Goal: Task Accomplishment & Management: Manage account settings

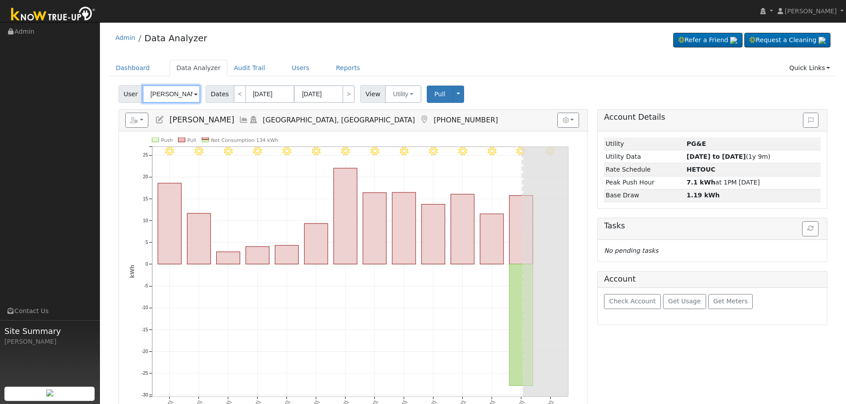
click at [164, 92] on input "Seng Moua" at bounding box center [172, 94] width 58 height 18
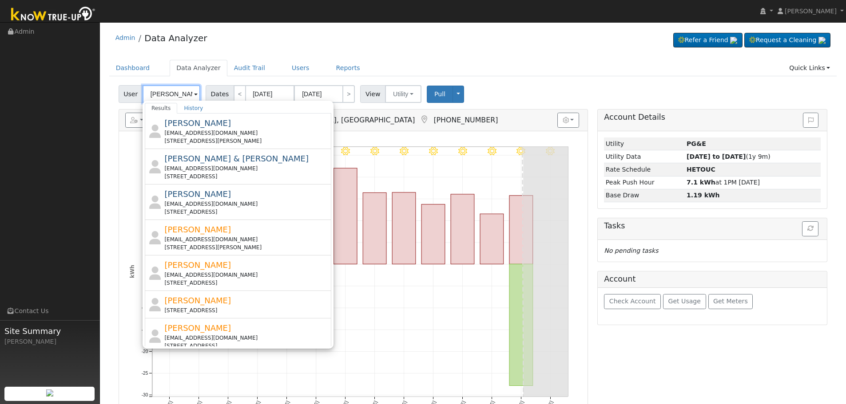
click at [148, 92] on input "Romero" at bounding box center [172, 94] width 58 height 18
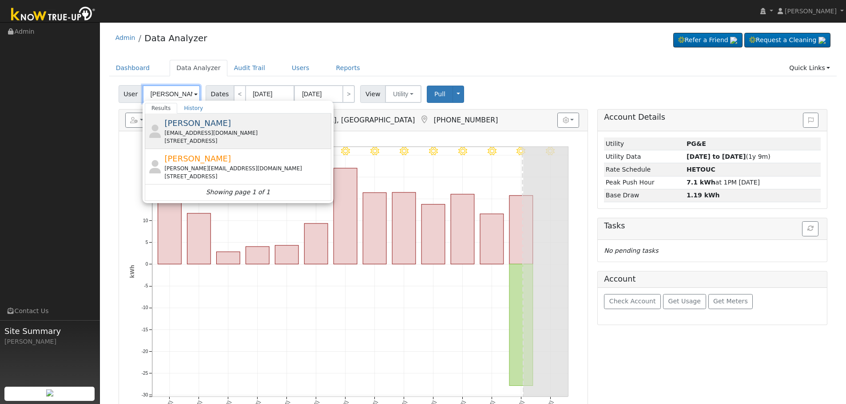
type input "Jose Romero"
click at [274, 148] on div "Jose Romero romeroajose1021@gmail.com 137 Madra Court, Coalinga, CA 93210" at bounding box center [238, 132] width 186 height 36
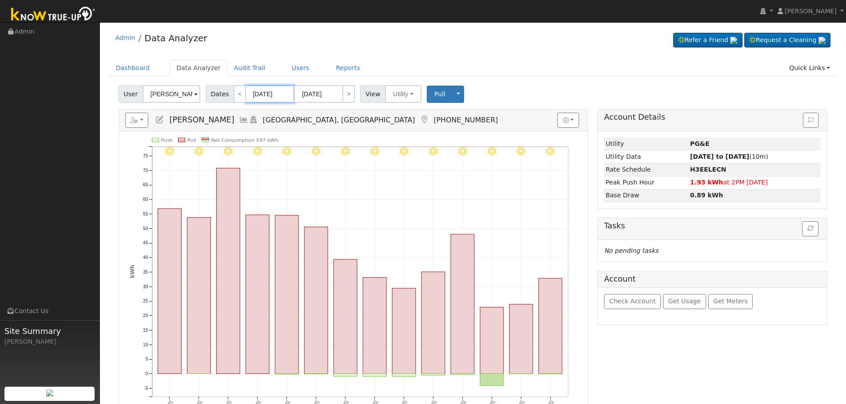
click at [257, 93] on input "08/07/2025" at bounding box center [270, 94] width 49 height 18
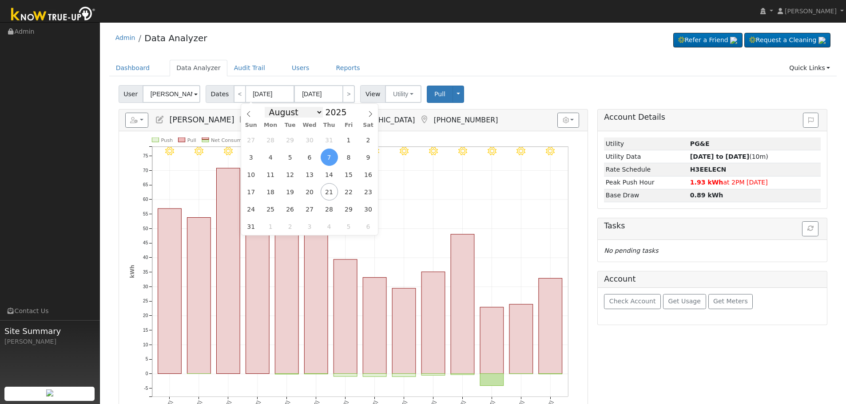
click at [317, 114] on select "January February March April May June July August September October November De…" at bounding box center [294, 112] width 58 height 11
select select "4"
click at [271, 107] on select "January February March April May June July August September October November De…" at bounding box center [294, 112] width 58 height 11
click at [333, 158] on span "8" at bounding box center [329, 157] width 17 height 17
type input "05/08/2025"
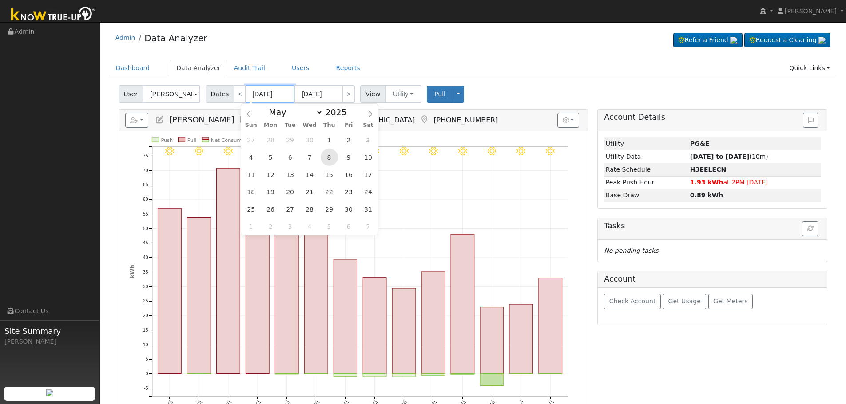
type input "05/21/2025"
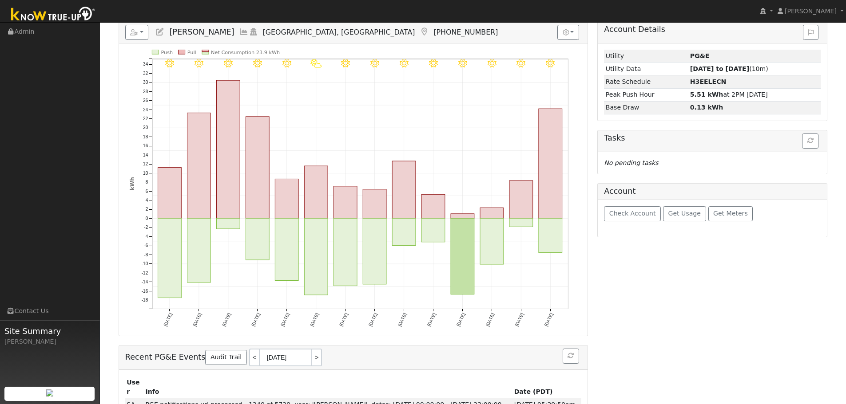
scroll to position [89, 0]
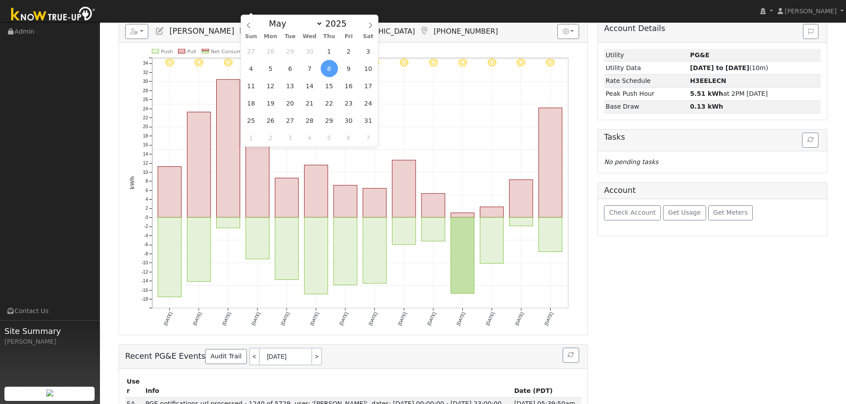
click at [102, 103] on div "User Profile First name Last name Email Email Notifications No Emails No Emails…" at bounding box center [473, 185] width 746 height 504
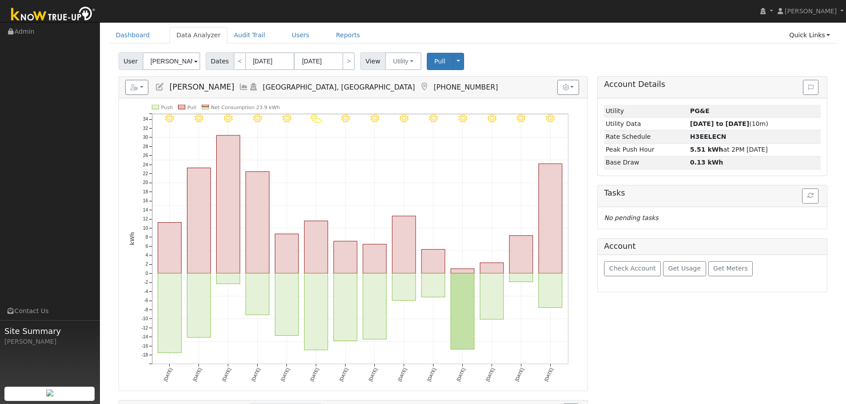
scroll to position [0, 0]
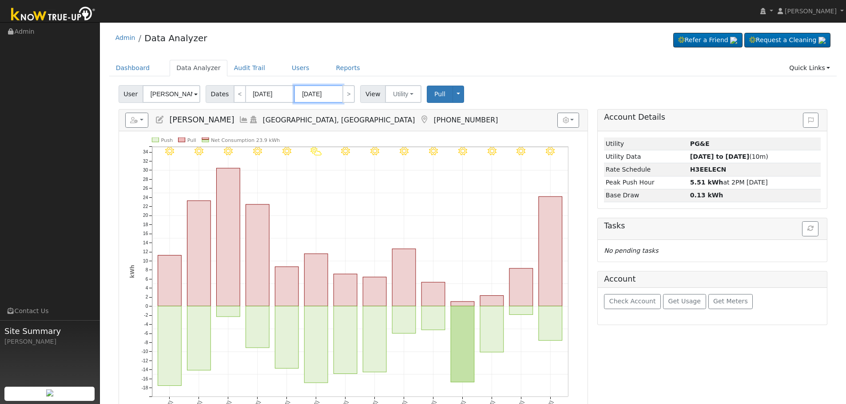
click at [309, 91] on input "05/21/2025" at bounding box center [318, 94] width 49 height 18
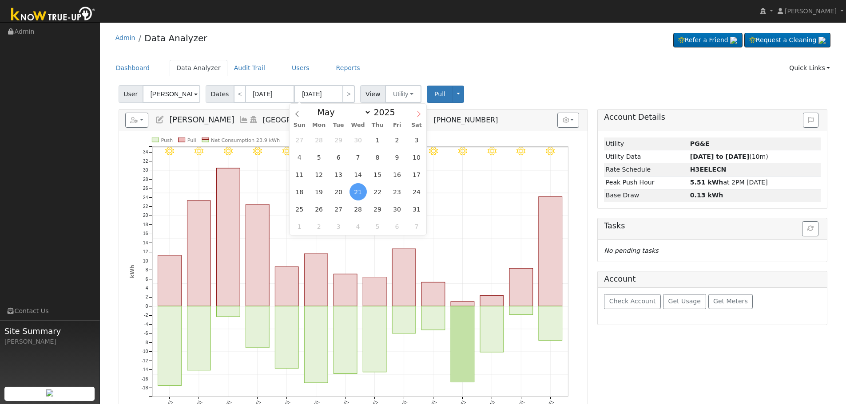
click at [417, 115] on icon at bounding box center [419, 114] width 6 height 6
select select "7"
click at [400, 162] on span "8" at bounding box center [396, 157] width 17 height 17
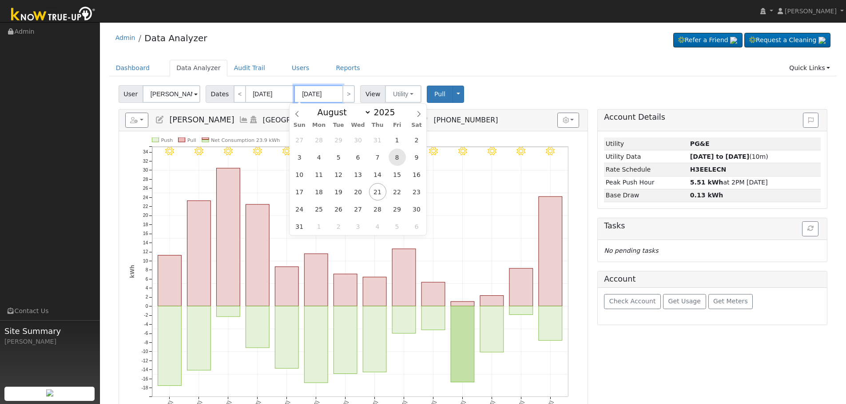
type input "08/08/2025"
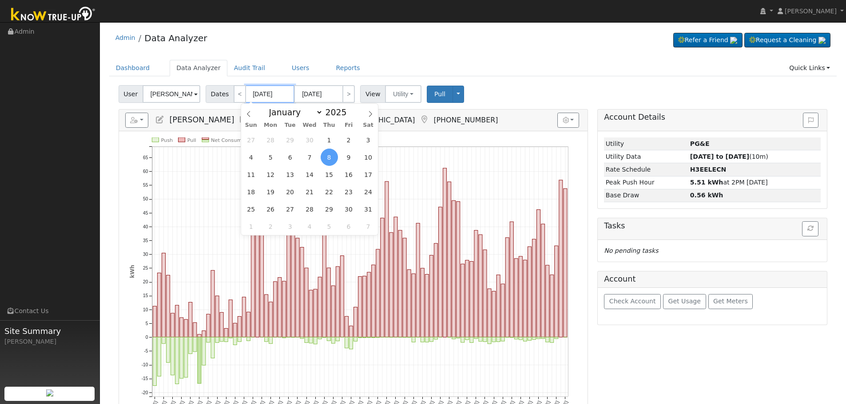
click at [259, 94] on input "05/08/2025" at bounding box center [270, 94] width 49 height 18
click at [369, 115] on icon at bounding box center [370, 114] width 6 height 6
click at [241, 158] on icon "Push Pull Net Consumption 2,274 kWh Thu 5/08 Sat 5/10 Mon 5/12 Wed 5/14 Fri 5/1…" at bounding box center [353, 283] width 447 height 291
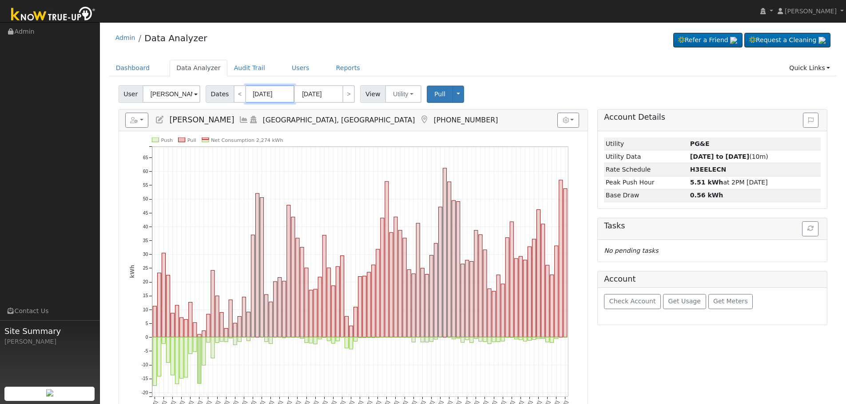
click at [256, 94] on input "05/08/2025" at bounding box center [270, 94] width 49 height 18
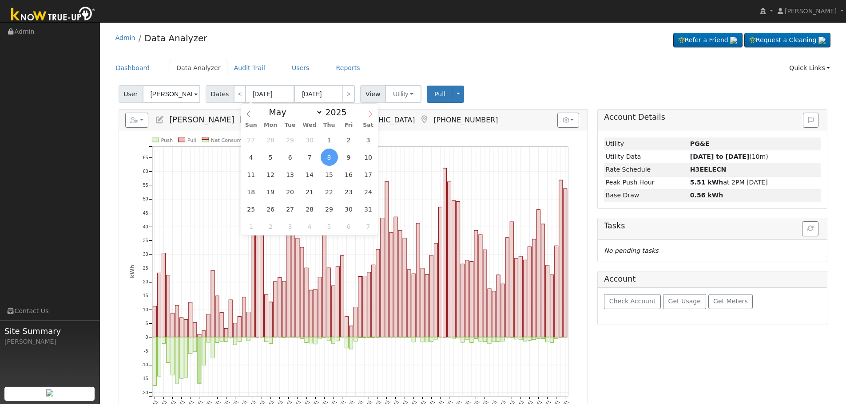
click at [369, 114] on icon at bounding box center [370, 114] width 6 height 6
click at [374, 115] on span at bounding box center [370, 111] width 15 height 15
select select "7"
click at [252, 158] on span "3" at bounding box center [250, 157] width 17 height 17
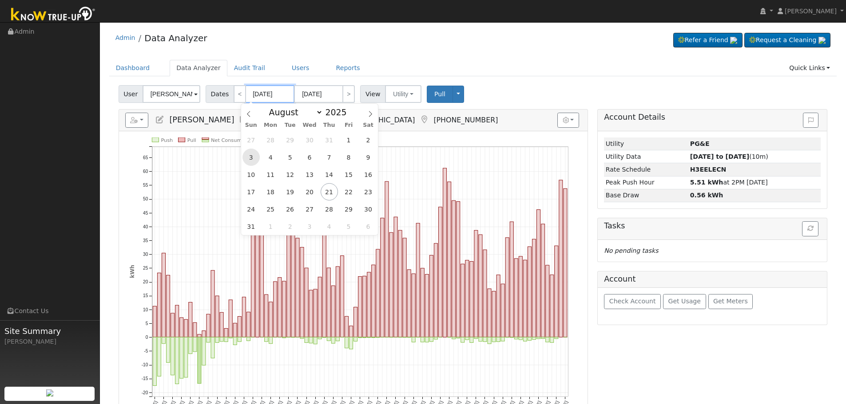
type input "08/03/2025"
type input "11/02/2025"
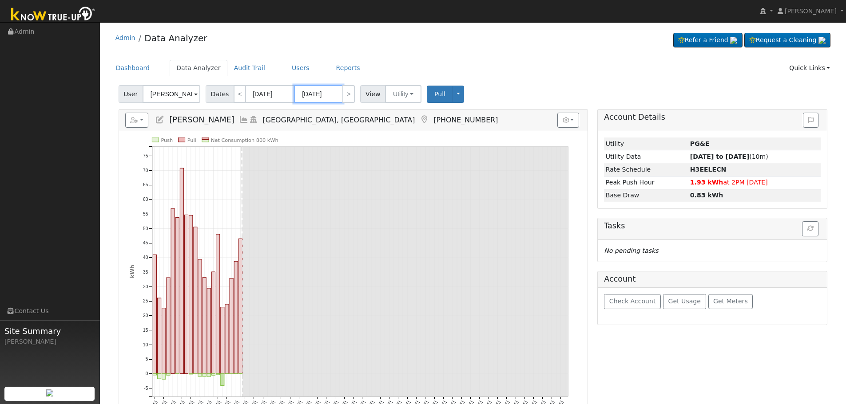
click at [313, 94] on input "11/02/2025" at bounding box center [318, 94] width 49 height 18
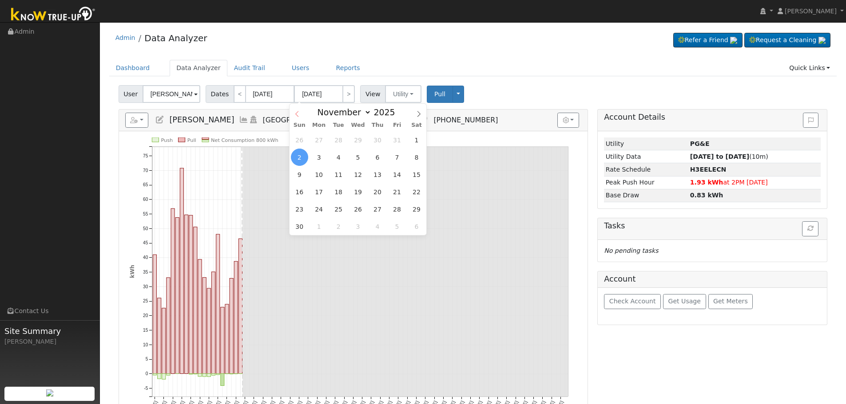
click at [297, 113] on icon at bounding box center [296, 114] width 3 height 6
select select "7"
click at [401, 153] on span "8" at bounding box center [396, 157] width 17 height 17
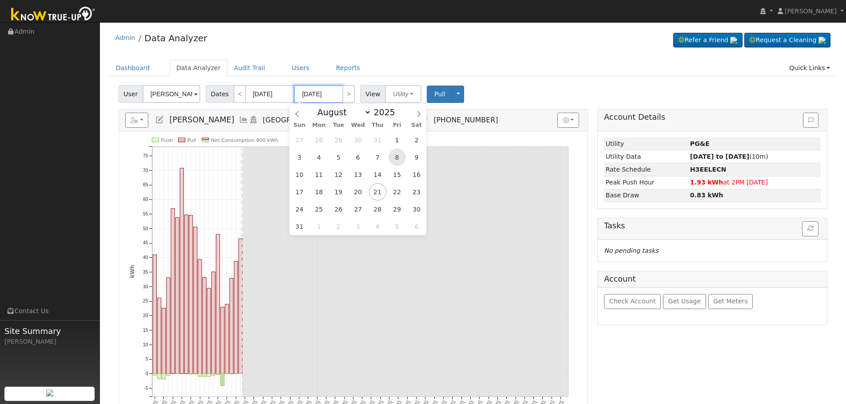
type input "08/08/2025"
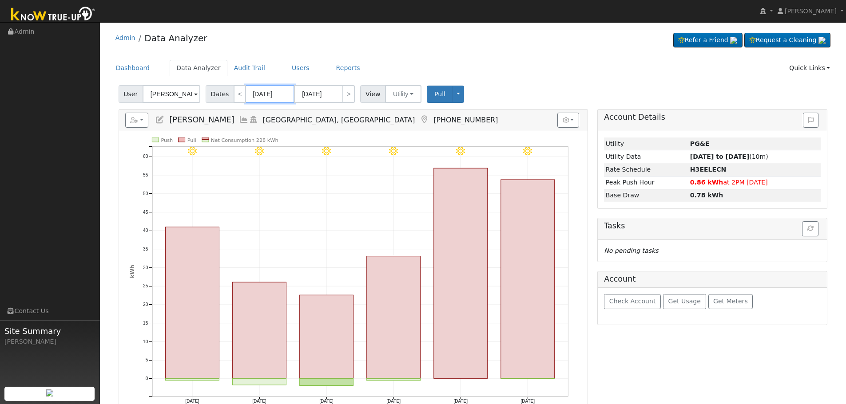
click at [251, 94] on input "08/03/2025" at bounding box center [270, 94] width 49 height 18
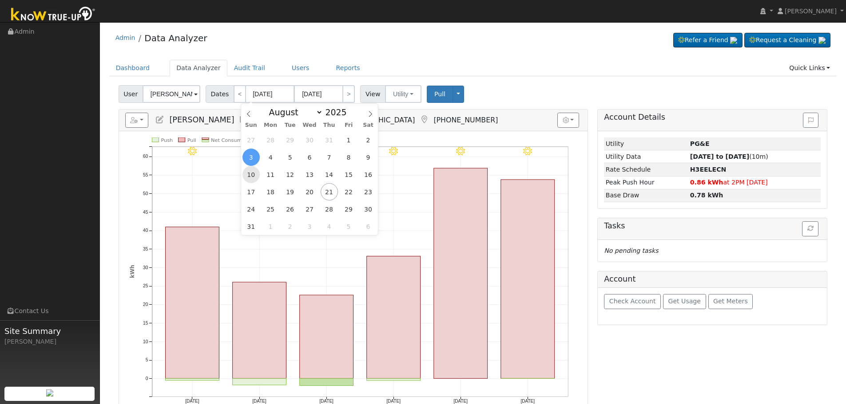
click at [252, 172] on span "10" at bounding box center [250, 174] width 17 height 17
type input "08/10/2025"
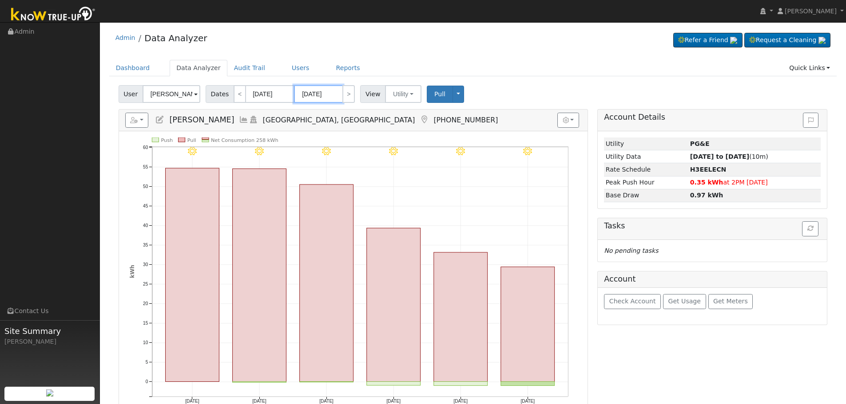
click at [314, 95] on input "08/15/2025" at bounding box center [318, 94] width 49 height 18
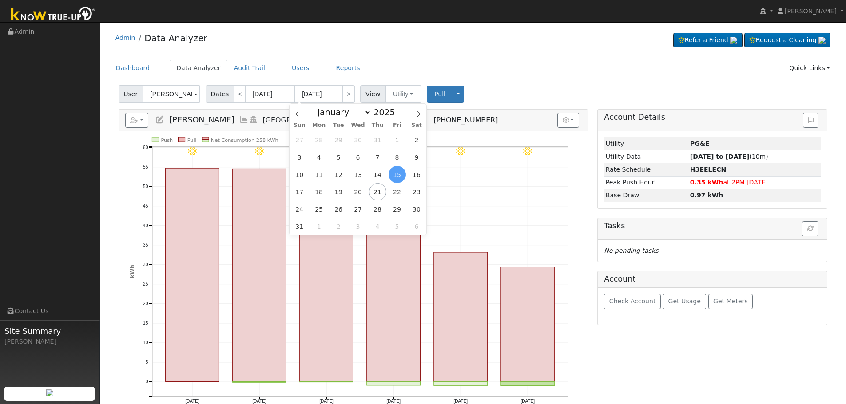
click at [396, 175] on span "15" at bounding box center [396, 174] width 17 height 17
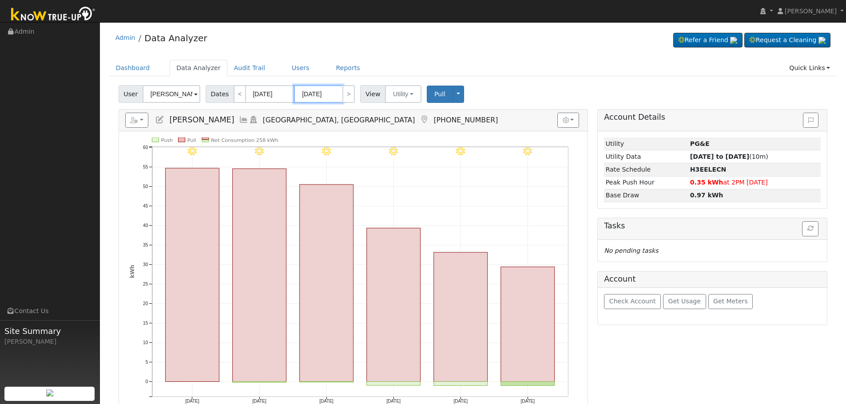
click at [311, 91] on input "08/15/2025" at bounding box center [318, 94] width 49 height 18
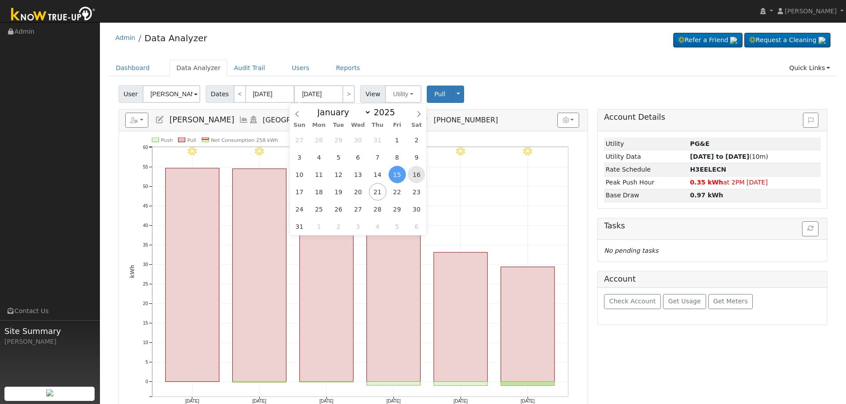
click at [411, 176] on span "16" at bounding box center [416, 174] width 17 height 17
type input "08/16/2025"
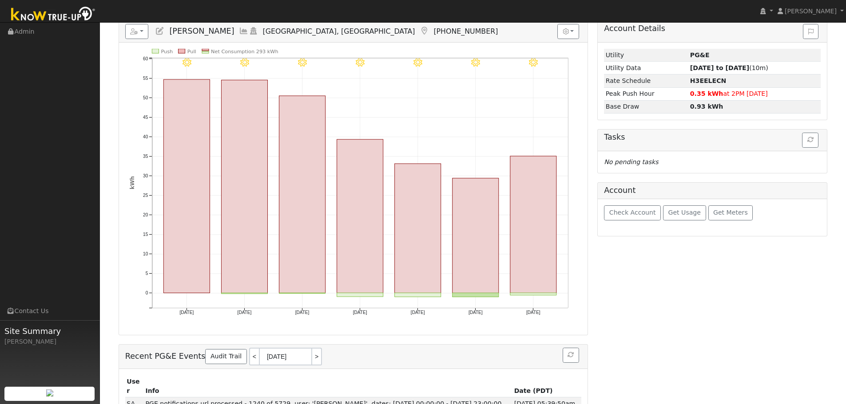
scroll to position [44, 0]
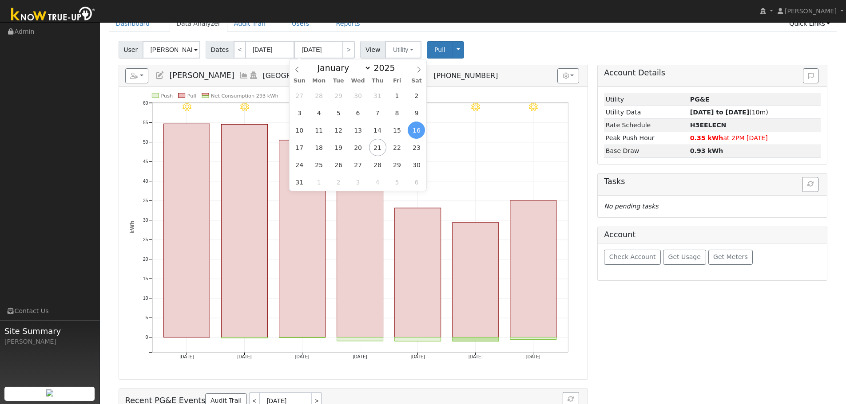
click at [459, 92] on div "8/16 - Clear 8/15 - Clear 8/14 - Clear 8/13 - Clear 8/12 - Clear 8/11 - Clear 8…" at bounding box center [353, 233] width 468 height 293
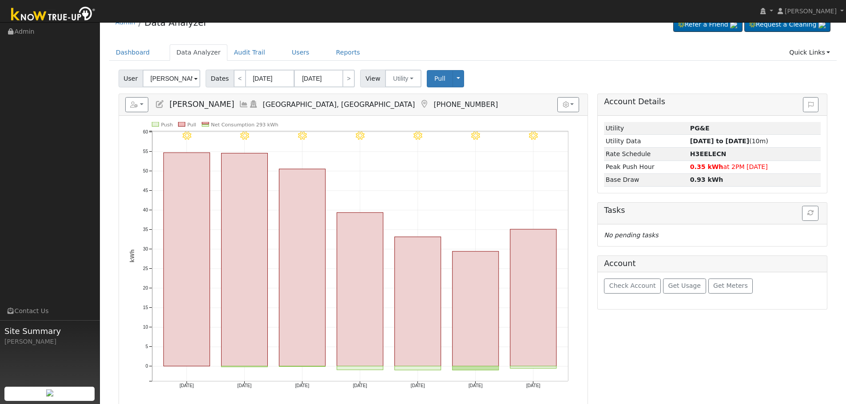
scroll to position [0, 0]
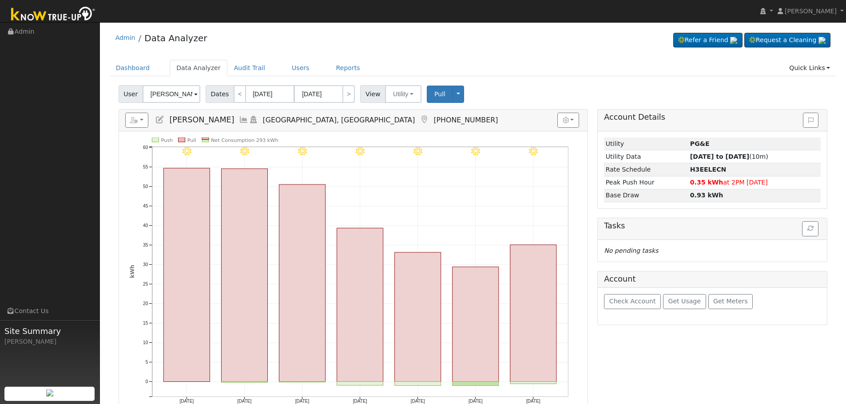
click at [419, 119] on icon at bounding box center [424, 120] width 10 height 8
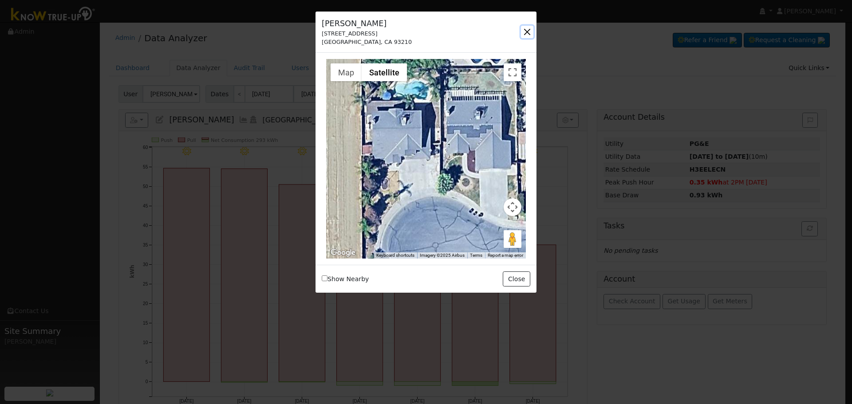
click at [529, 28] on button "button" at bounding box center [527, 32] width 12 height 12
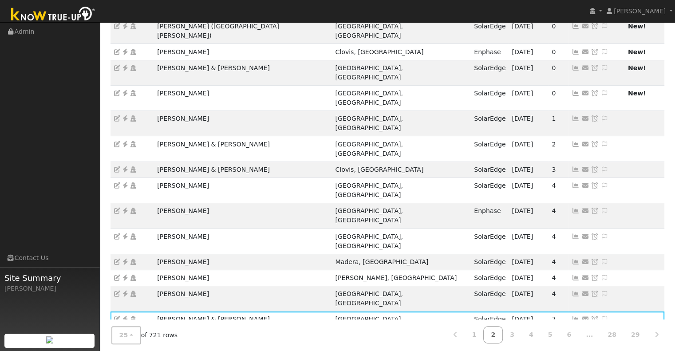
scroll to position [42, 0]
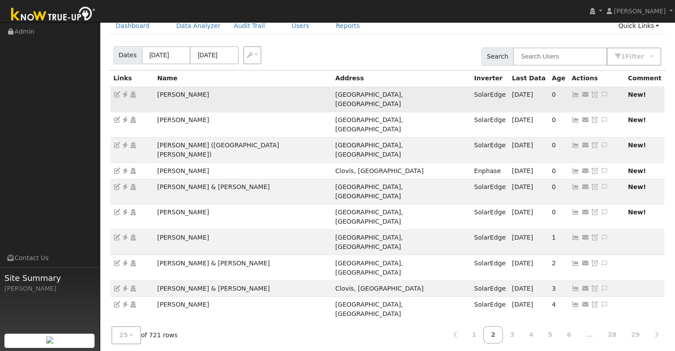
click at [122, 95] on icon at bounding box center [125, 94] width 8 height 6
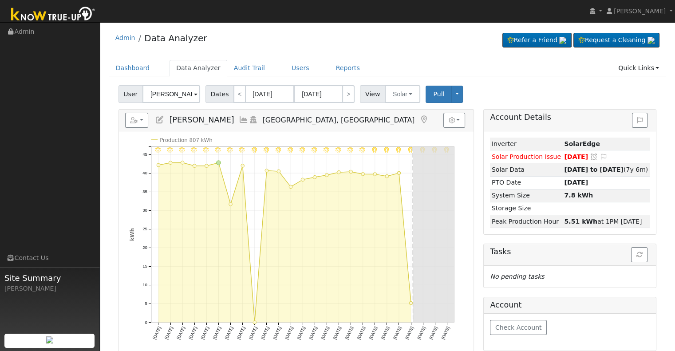
click at [181, 87] on input "[PERSON_NAME]" at bounding box center [172, 94] width 58 height 18
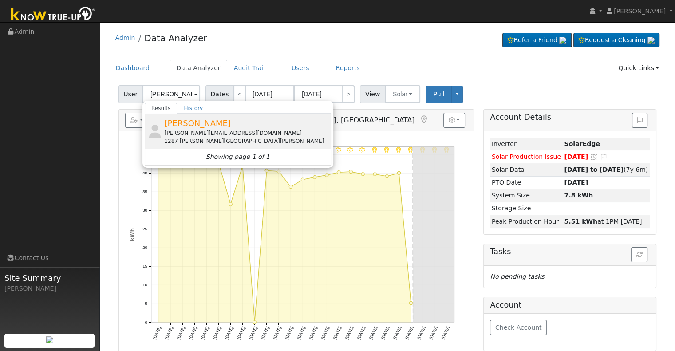
click at [192, 127] on span "Kyle Michael" at bounding box center [197, 123] width 67 height 9
type input "Kyle Michael"
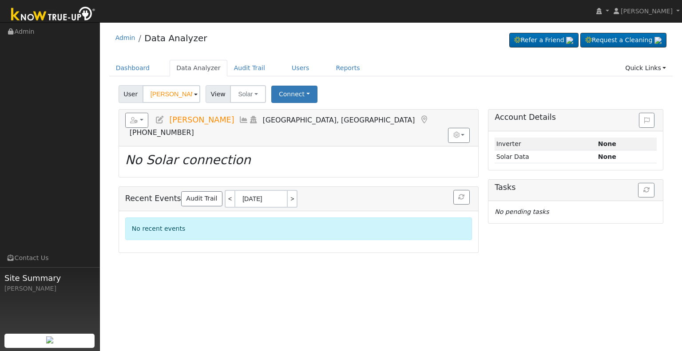
click at [162, 119] on icon at bounding box center [160, 120] width 10 height 8
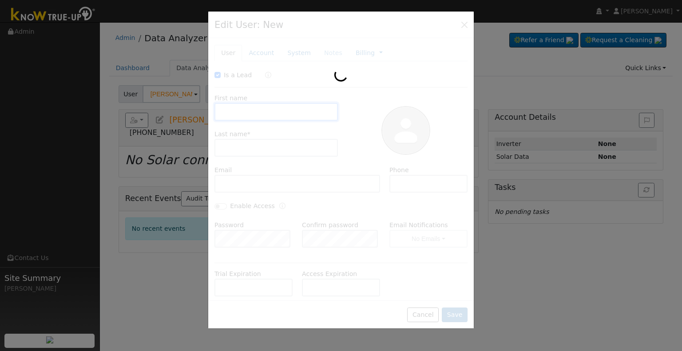
checkbox input "true"
type input "Kyle"
type input "Michael"
type input "kylejmichael@yahoo.com"
type input "619-993-3624"
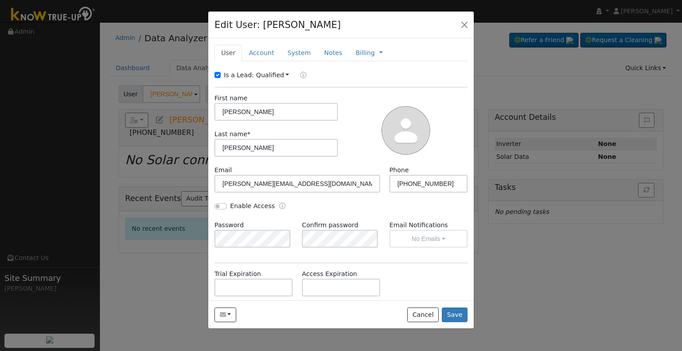
click at [231, 74] on label "Is a Lead:" at bounding box center [239, 75] width 30 height 9
click at [221, 74] on input "Is a Lead:" at bounding box center [217, 75] width 6 height 6
checkbox input "false"
click at [218, 206] on input "Enable Access" at bounding box center [220, 206] width 12 height 6
checkbox input "true"
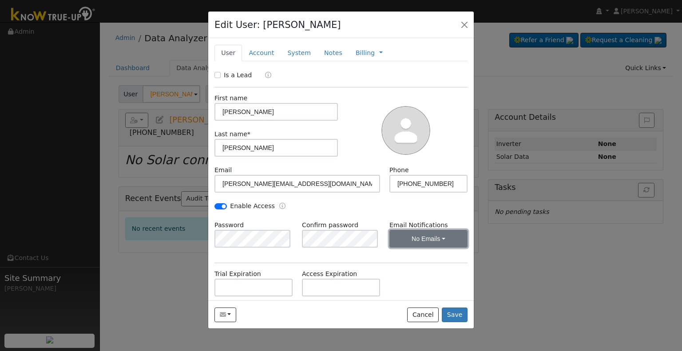
click at [411, 240] on button "No Emails" at bounding box center [428, 239] width 78 height 18
click at [410, 269] on link "Weekly Emails" at bounding box center [416, 271] width 62 height 12
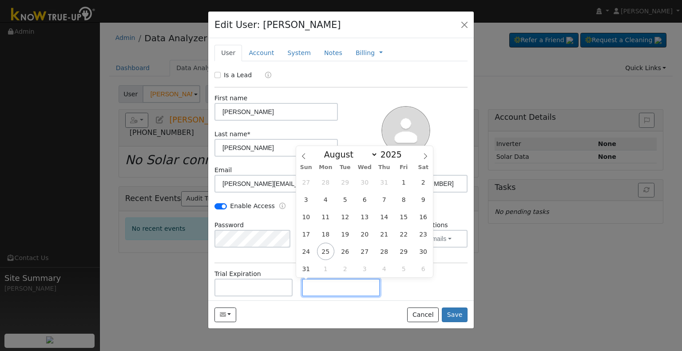
click at [334, 294] on input "text" at bounding box center [341, 288] width 78 height 18
click at [264, 50] on link "Account" at bounding box center [261, 53] width 39 height 16
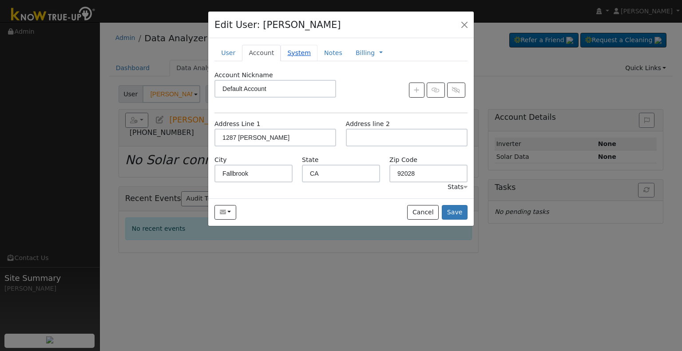
click at [295, 55] on link "System" at bounding box center [299, 53] width 37 height 16
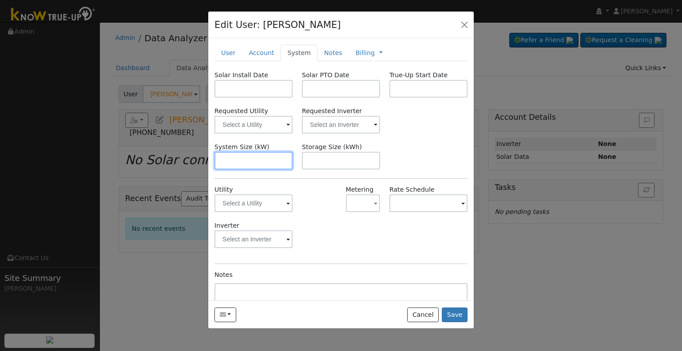
click at [272, 166] on input "text" at bounding box center [253, 161] width 78 height 18
click at [253, 162] on input "text" at bounding box center [253, 161] width 78 height 18
paste input "7.380"
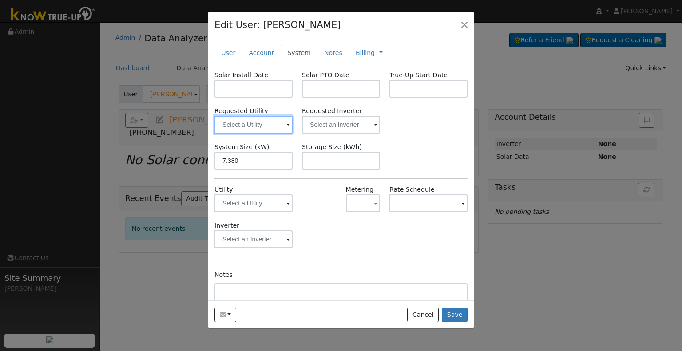
type input "7.4"
click at [266, 126] on input "text" at bounding box center [253, 125] width 78 height 18
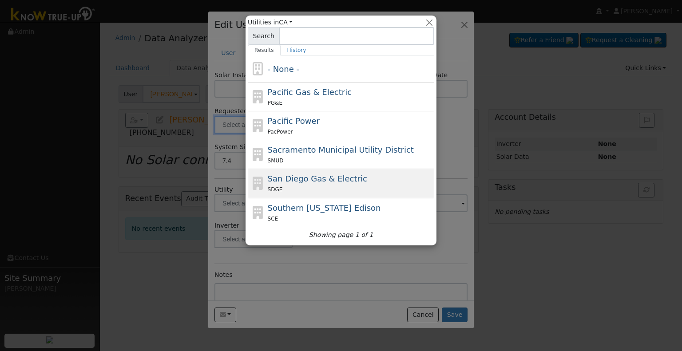
click at [329, 188] on div "SDGE" at bounding box center [350, 189] width 165 height 9
type input "San Diego Gas & Electric"
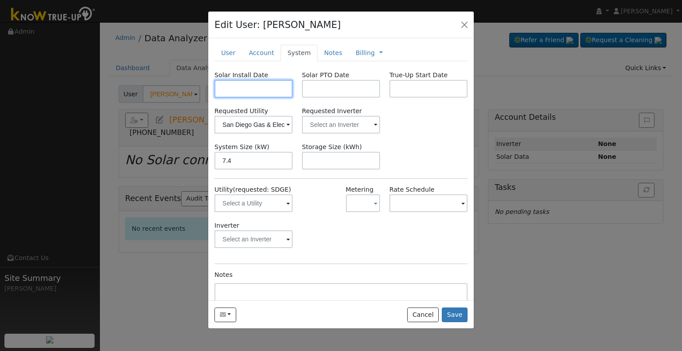
click at [219, 81] on input "text" at bounding box center [253, 89] width 78 height 18
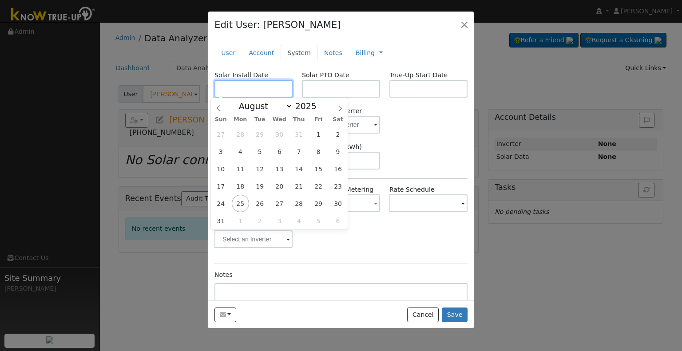
click at [269, 91] on input "text" at bounding box center [253, 89] width 78 height 18
paste input "5/6/2025"
type input "05/06/2025"
click at [322, 91] on input "text" at bounding box center [341, 89] width 78 height 18
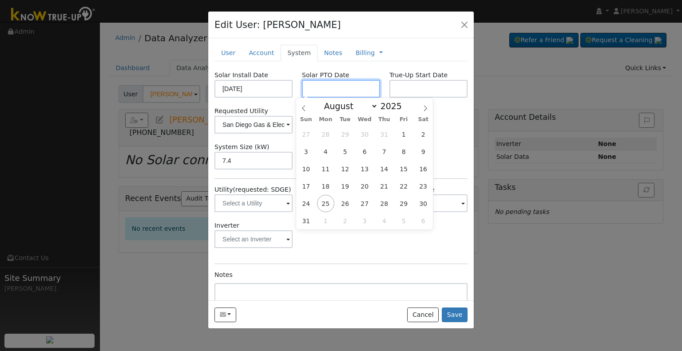
click at [337, 83] on input "text" at bounding box center [341, 89] width 78 height 18
paste input "8/5/2025"
type input "08/05/2025"
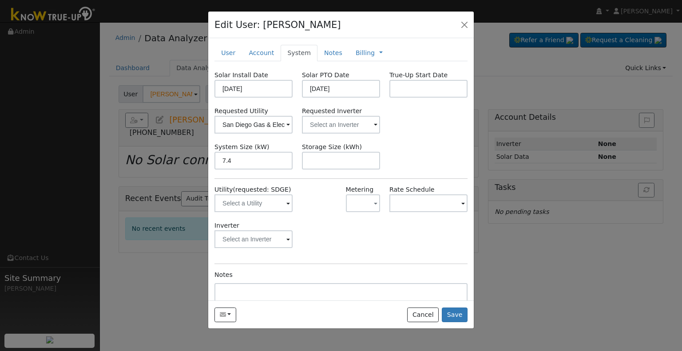
click at [281, 65] on div "New Account Nickname Cancel Create Are you sure you want to create new account …" at bounding box center [340, 169] width 265 height 262
click at [293, 127] on input "text" at bounding box center [253, 125] width 78 height 18
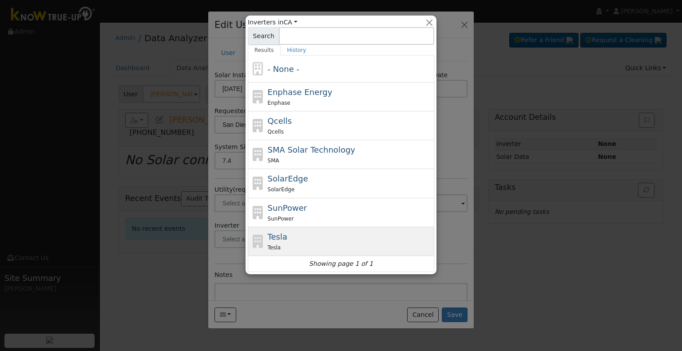
click at [313, 243] on div "Tesla" at bounding box center [350, 247] width 165 height 9
type input "Tesla"
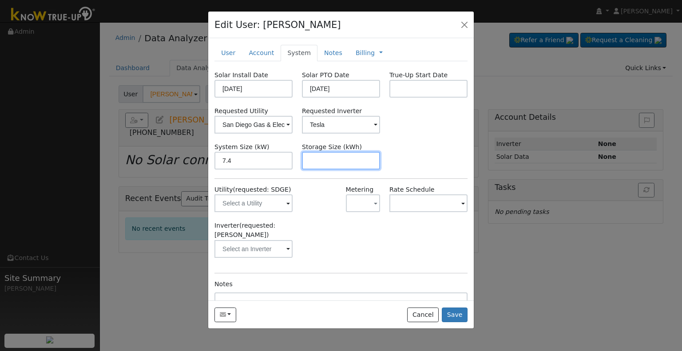
click at [305, 159] on input "text" at bounding box center [341, 161] width 78 height 18
type input "v"
paste input "13.50"
type input "13.5"
click at [327, 57] on link "Notes" at bounding box center [333, 53] width 32 height 16
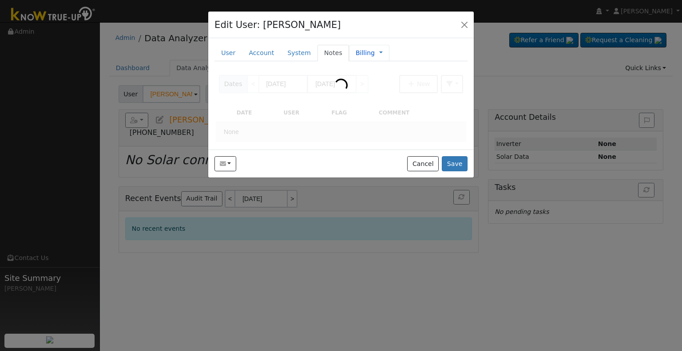
click at [375, 52] on span "Management Billing Timeline" at bounding box center [379, 52] width 8 height 7
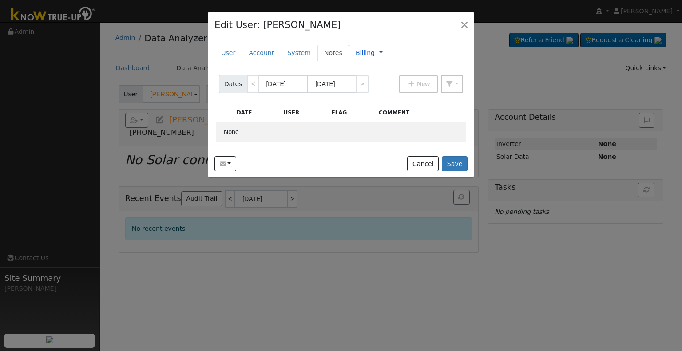
click at [379, 53] on link at bounding box center [381, 52] width 4 height 9
click at [391, 65] on link "Management" at bounding box center [411, 69] width 62 height 12
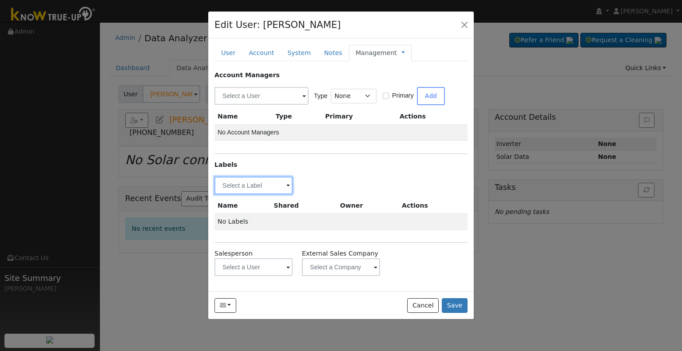
click at [260, 182] on input "text" at bounding box center [253, 186] width 78 height 18
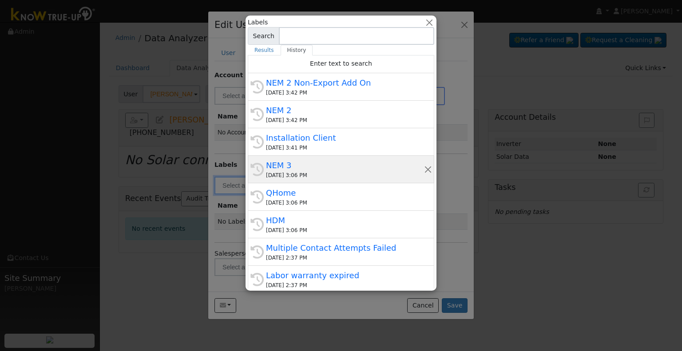
click at [302, 173] on div "08/22/2025 3:06 PM" at bounding box center [345, 175] width 158 height 8
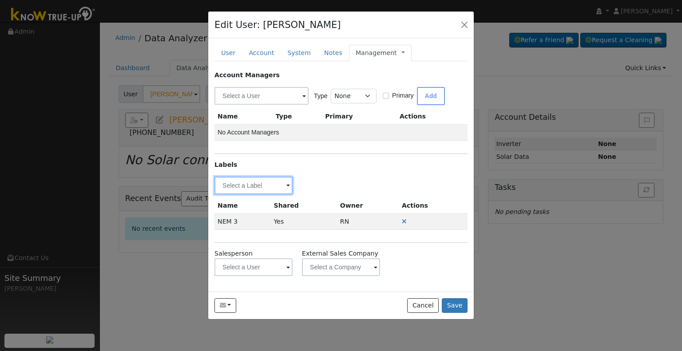
click at [270, 187] on input "text" at bounding box center [253, 186] width 78 height 18
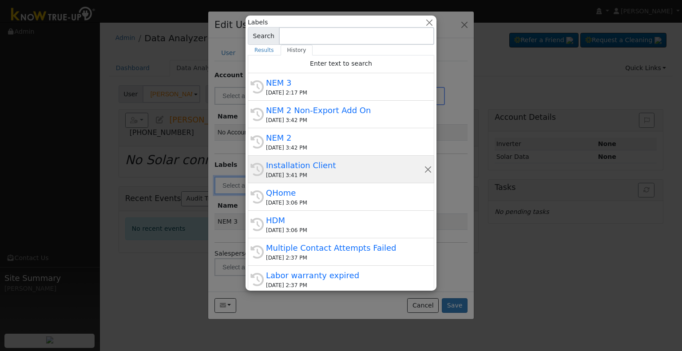
click at [311, 171] on div "08/22/2025 3:41 PM" at bounding box center [345, 175] width 158 height 8
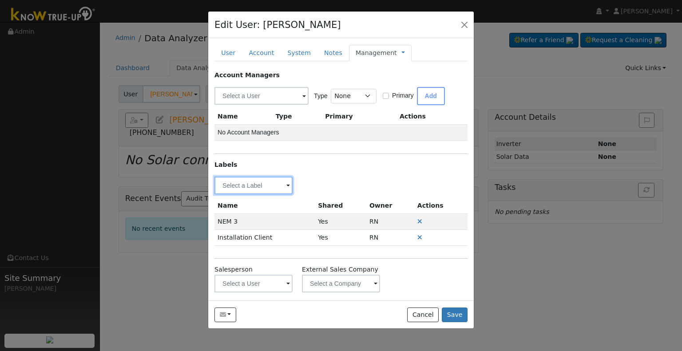
click at [272, 185] on input "text" at bounding box center [253, 186] width 78 height 18
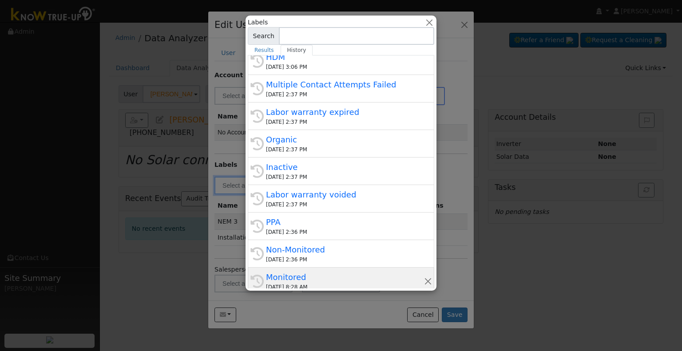
scroll to position [196, 0]
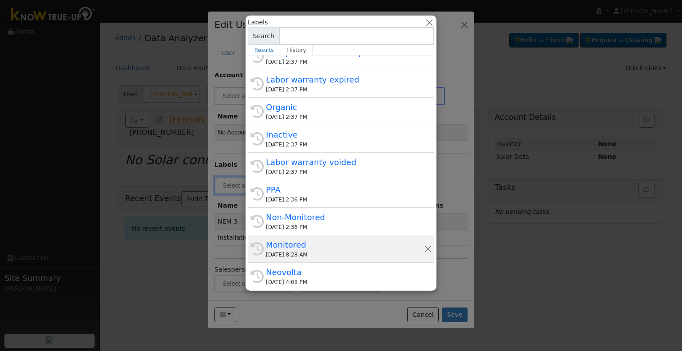
click at [310, 246] on div "Monitored" at bounding box center [345, 245] width 158 height 12
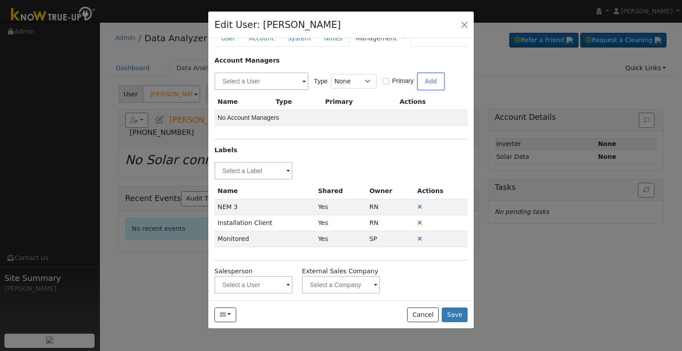
scroll to position [21, 0]
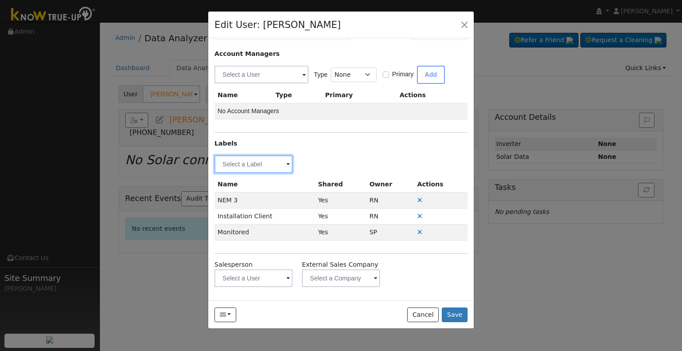
click at [265, 155] on input "text" at bounding box center [253, 164] width 78 height 18
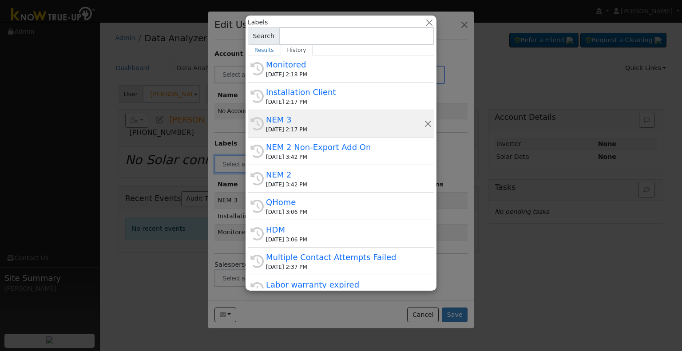
scroll to position [0, 0]
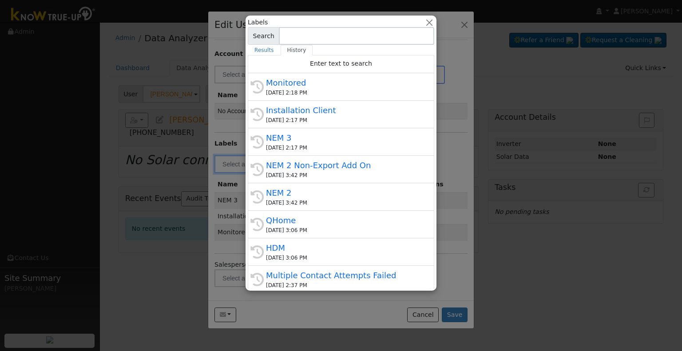
click at [234, 124] on div at bounding box center [341, 175] width 682 height 351
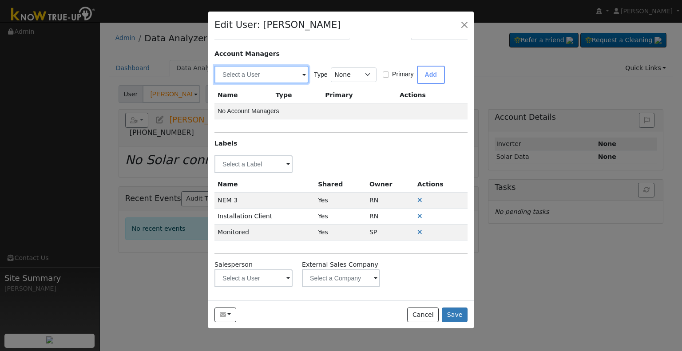
click at [277, 76] on input "text" at bounding box center [261, 75] width 94 height 18
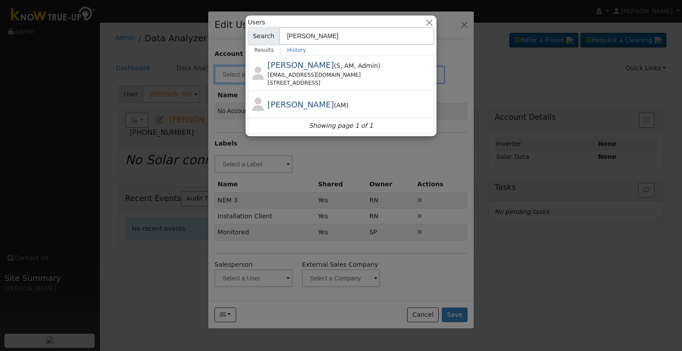
type input "David"
click at [280, 75] on div "davidb@solarnegotiators.com" at bounding box center [350, 75] width 165 height 8
type input "David Bentzen"
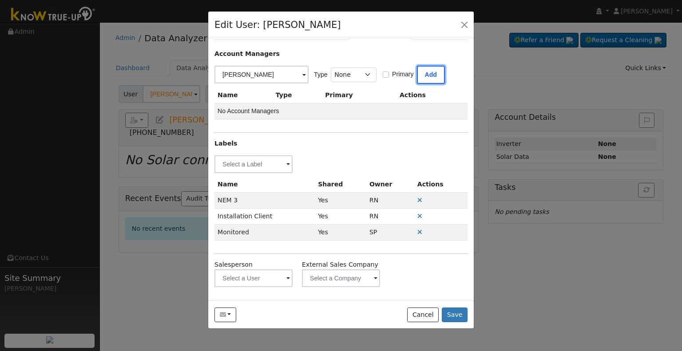
click at [423, 74] on button "Add" at bounding box center [431, 75] width 28 height 18
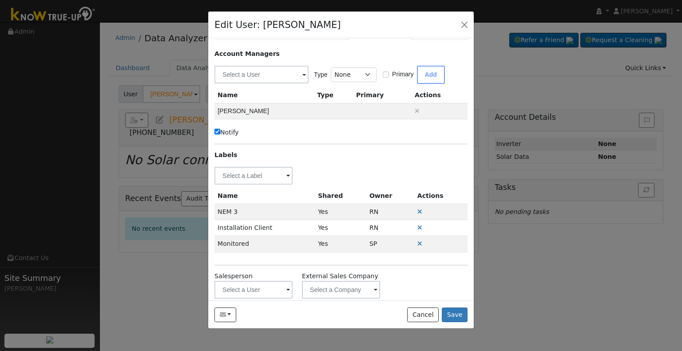
click at [238, 136] on label "Notify" at bounding box center [226, 132] width 24 height 9
click at [220, 135] on input "Notify" at bounding box center [217, 132] width 6 height 6
checkbox input "false"
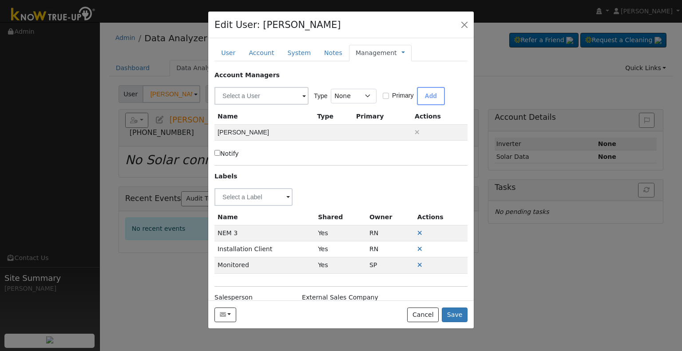
click at [397, 51] on span "Management Billing Timeline" at bounding box center [401, 52] width 8 height 7
click at [401, 55] on link at bounding box center [403, 52] width 4 height 9
click at [402, 83] on link "Billing" at bounding box center [433, 81] width 62 height 12
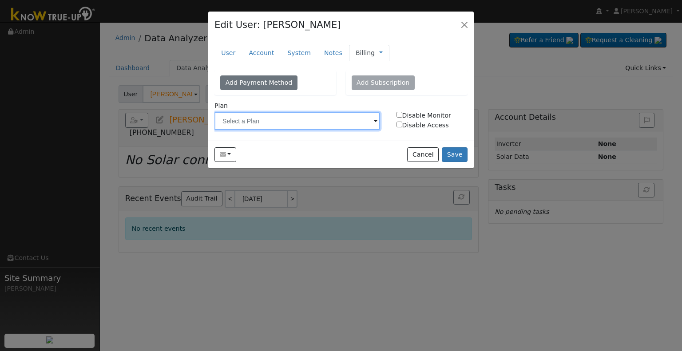
click at [270, 119] on input "text" at bounding box center [297, 121] width 166 height 18
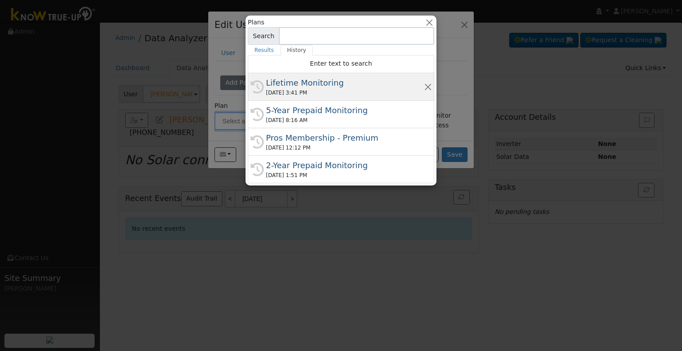
click at [290, 92] on div "08/22/2025 3:41 PM" at bounding box center [345, 93] width 158 height 8
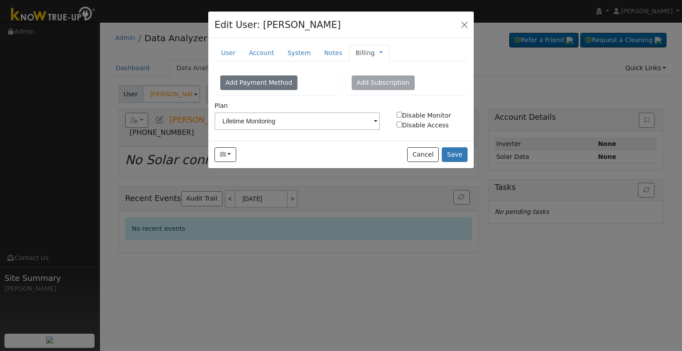
type input "Lifetime Monitoring"
click at [467, 154] on button "Save" at bounding box center [455, 154] width 26 height 15
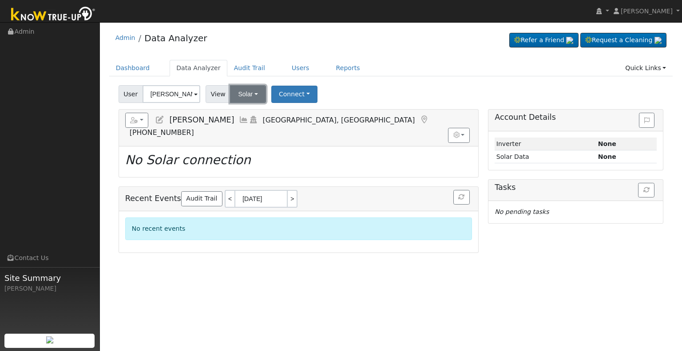
click at [243, 93] on button "Solar" at bounding box center [248, 94] width 36 height 18
click at [381, 97] on div "User Kyle Michael Account Default Account Default Account 1287 Calle Sonia, Fal…" at bounding box center [391, 92] width 548 height 21
click at [163, 116] on icon at bounding box center [160, 120] width 10 height 8
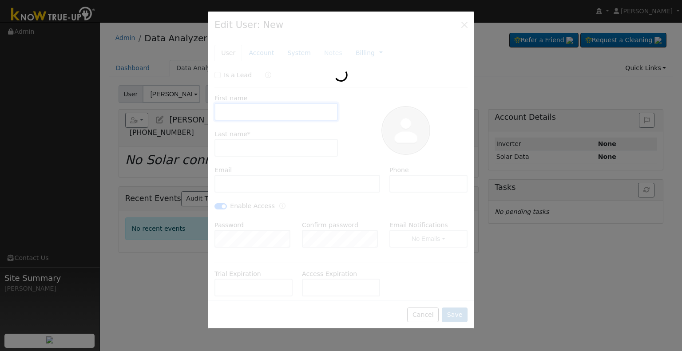
type input "Kyle"
type input "Michael"
type input "kylejmichael@yahoo.com"
type input "619-993-3624"
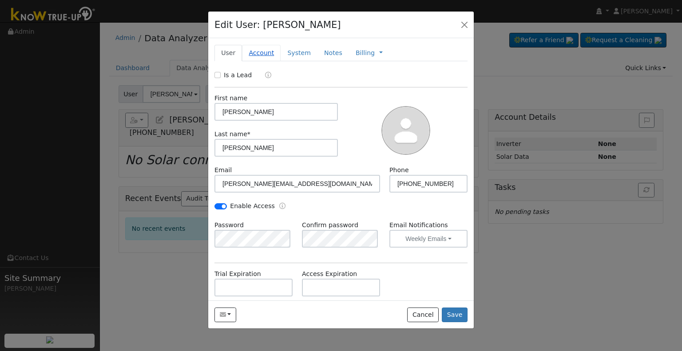
click at [254, 54] on link "Account" at bounding box center [261, 53] width 39 height 16
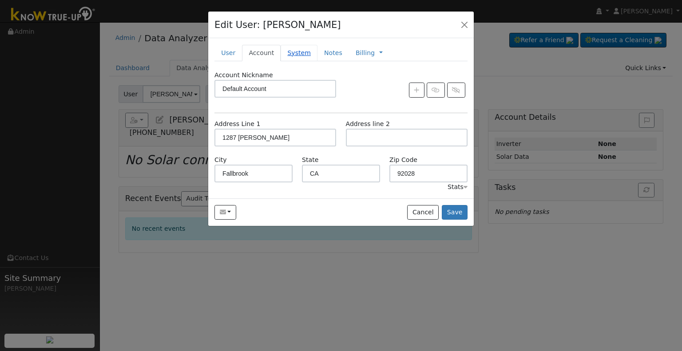
click at [296, 52] on link "System" at bounding box center [299, 53] width 37 height 16
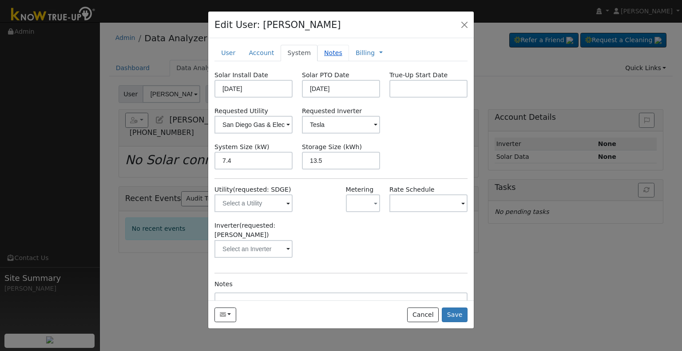
click at [333, 50] on link "Notes" at bounding box center [333, 53] width 32 height 16
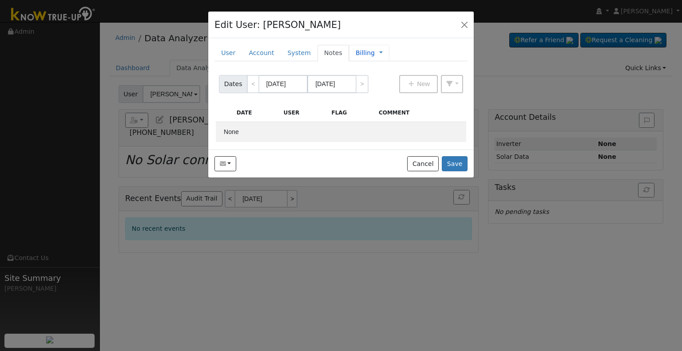
click at [356, 50] on link "Billing" at bounding box center [365, 52] width 19 height 9
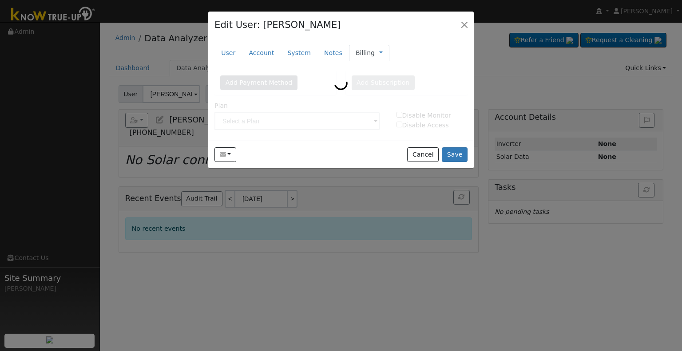
type input "Lifetime Monitoring"
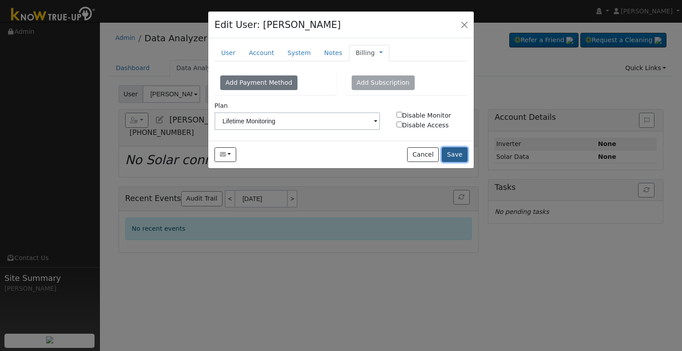
click at [464, 156] on button "Save" at bounding box center [455, 154] width 26 height 15
